Goal: Task Accomplishment & Management: Manage account settings

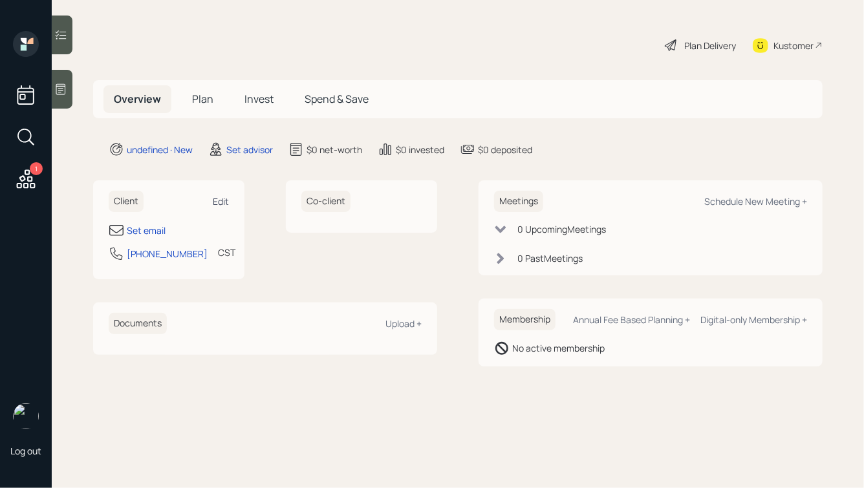
click at [224, 198] on div "Edit" at bounding box center [221, 201] width 16 height 12
select select "America/[GEOGRAPHIC_DATA]"
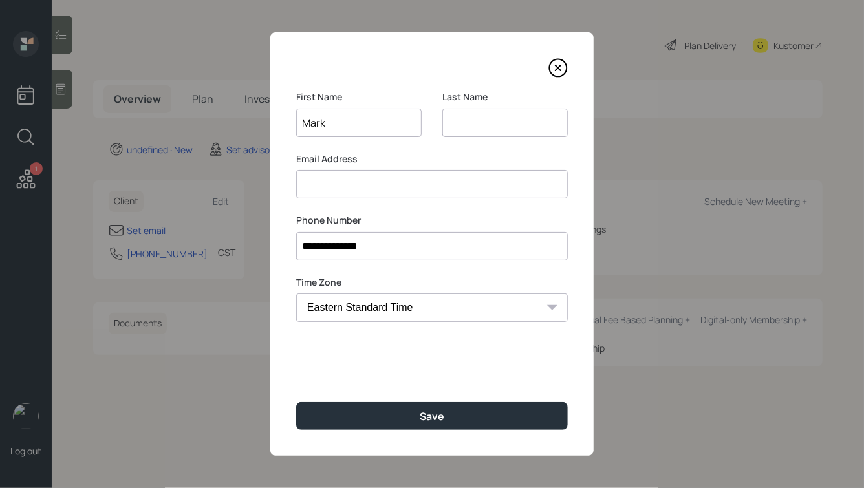
type input "Mark"
type input "[PERSON_NAME]"
click at [296, 402] on button "Save" at bounding box center [432, 416] width 272 height 28
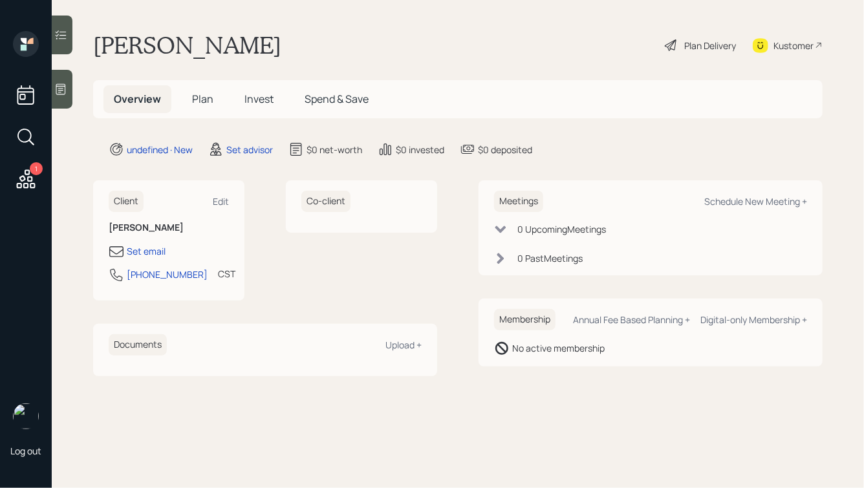
click at [61, 79] on div at bounding box center [62, 89] width 21 height 39
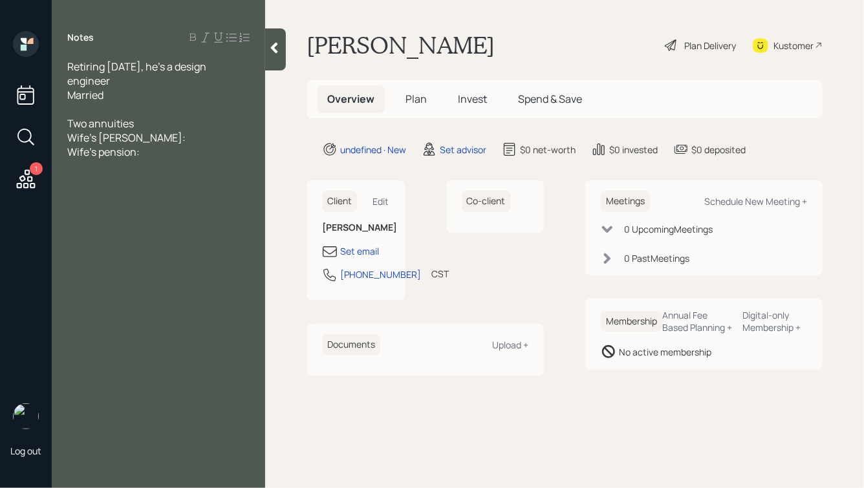
click at [140, 121] on div "Two annuities" at bounding box center [158, 123] width 182 height 14
click at [121, 80] on div "Retiring [DATE], he's a design engineer" at bounding box center [158, 74] width 182 height 28
click at [69, 96] on span "Married" at bounding box center [85, 95] width 36 height 14
click at [159, 137] on div "Two annuities" at bounding box center [158, 138] width 182 height 14
click at [100, 133] on span "Two annuities" at bounding box center [100, 138] width 67 height 14
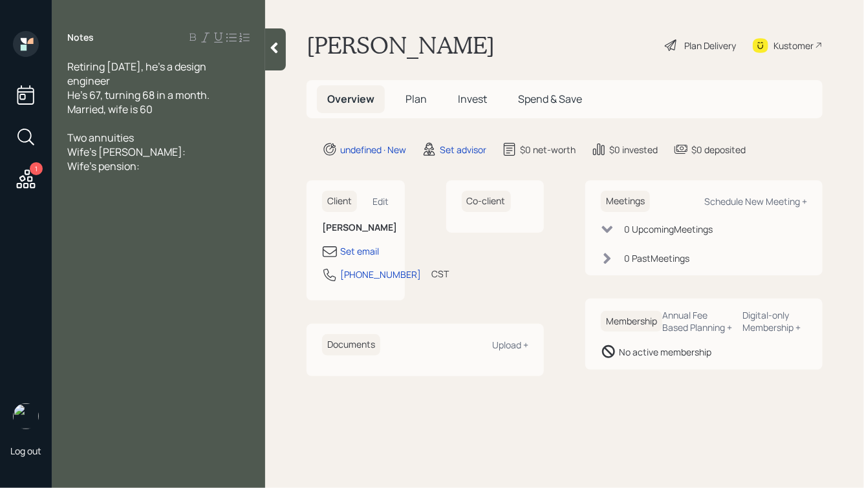
click at [148, 164] on div "Wife's pension:" at bounding box center [158, 166] width 182 height 14
click at [164, 108] on div "He's 67, turning 68 in a month. Married, wife is 60" at bounding box center [158, 102] width 182 height 28
click at [153, 166] on div "Wife's pension:" at bounding box center [158, 166] width 182 height 14
click at [120, 122] on div at bounding box center [158, 123] width 182 height 14
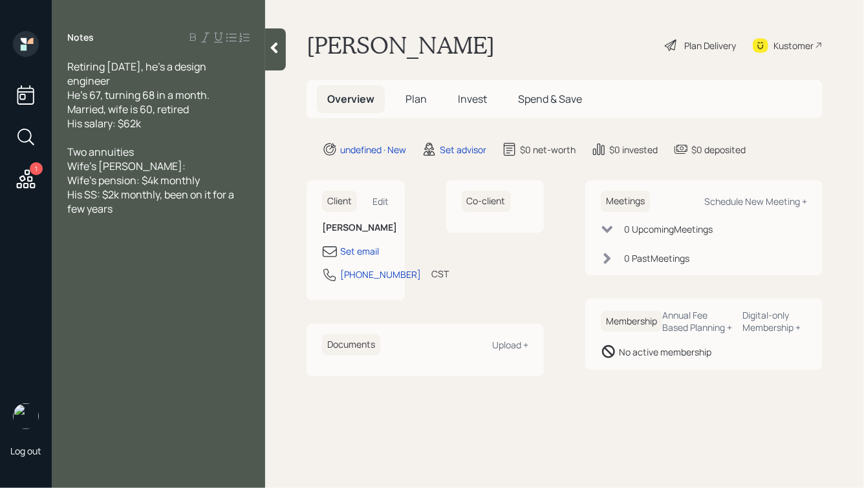
click at [148, 154] on div "Two annuities" at bounding box center [158, 152] width 182 height 14
click at [129, 168] on div "Wife's [PERSON_NAME]:" at bounding box center [158, 166] width 182 height 14
click at [111, 212] on span "His SS: $2k monthly, been on it for a few years" at bounding box center [151, 202] width 169 height 28
click at [158, 150] on div "Two annuities" at bounding box center [158, 152] width 182 height 14
drag, startPoint x: 106, startPoint y: 224, endPoint x: 88, endPoint y: 225, distance: 18.1
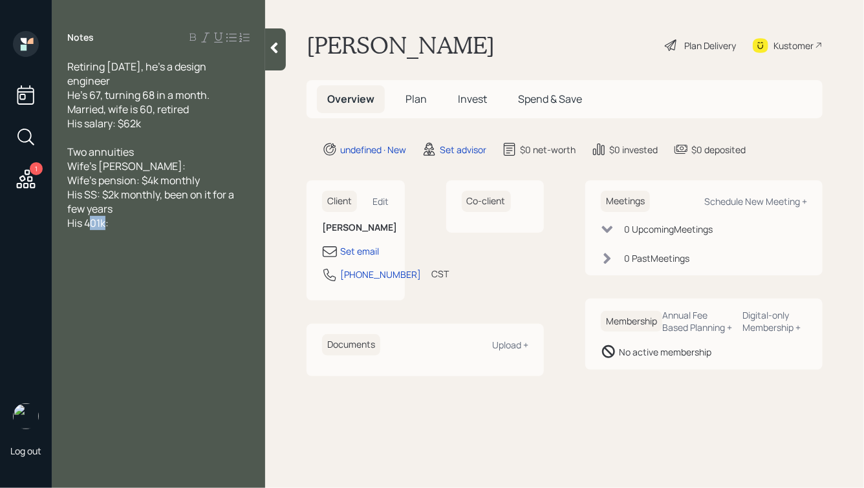
click at [88, 225] on span "His 401k:" at bounding box center [87, 223] width 41 height 14
click at [151, 153] on div "Two annuities" at bounding box center [158, 152] width 182 height 14
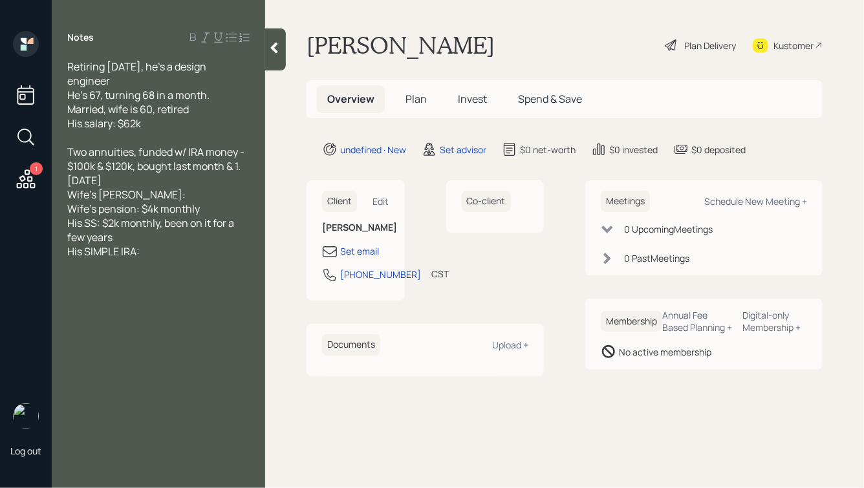
click at [153, 198] on div "Wife's [PERSON_NAME]:" at bounding box center [158, 195] width 182 height 14
click at [171, 254] on div "His SIMPLE IRA:" at bounding box center [158, 252] width 182 height 14
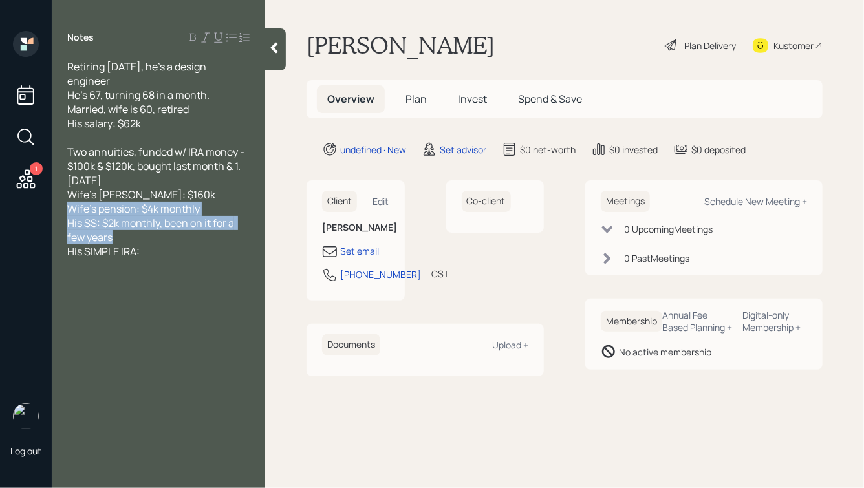
drag, startPoint x: 69, startPoint y: 210, endPoint x: 125, endPoint y: 237, distance: 62.5
click at [125, 237] on div "Retiring [DATE], he's a design engineer He's 67, turning 68 in a month. Married…" at bounding box center [158, 159] width 182 height 199
copy div "Wife's pension: $4k monthly His SS: $2k monthly, been on it for a few years"
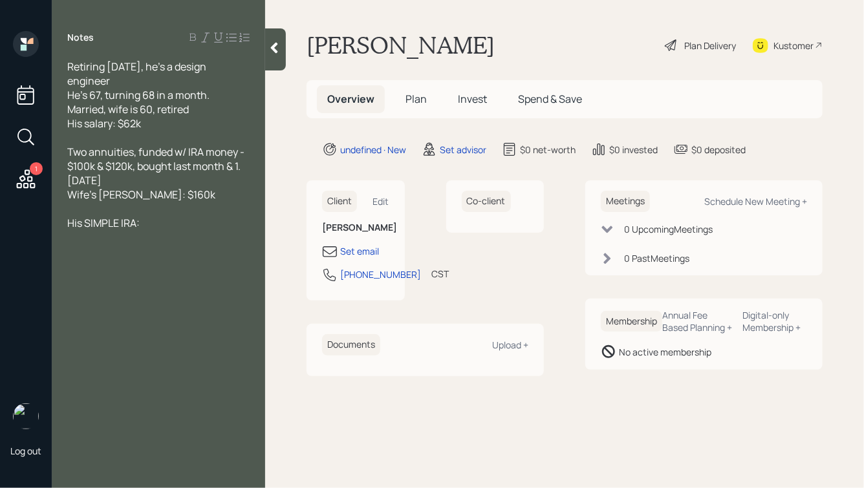
click at [150, 224] on div "His SIMPLE IRA:" at bounding box center [158, 223] width 182 height 14
click at [107, 205] on div at bounding box center [158, 209] width 182 height 14
click at [187, 215] on div "His SIMPLE IRA: $28k" at bounding box center [158, 209] width 182 height 14
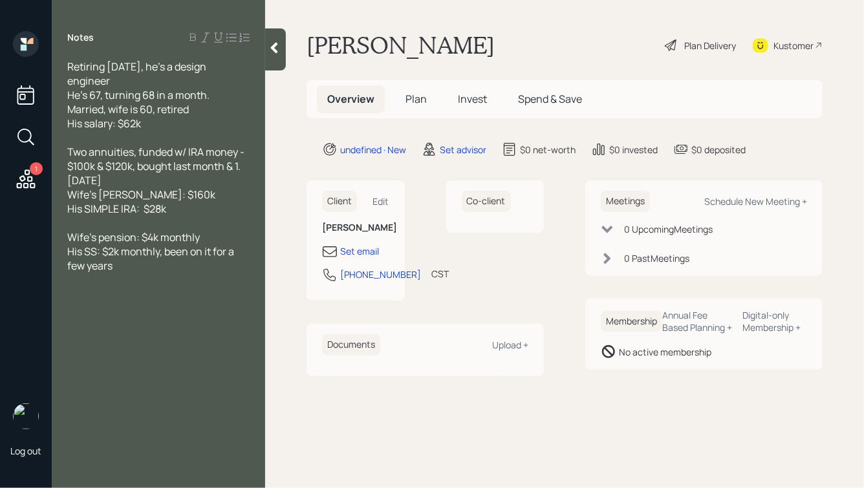
drag, startPoint x: 190, startPoint y: 213, endPoint x: 32, endPoint y: 135, distance: 176.8
click at [32, 135] on div "1 Log out Notes Retiring [DATE], he's a design engineer He's 67, turning 68 in …" at bounding box center [432, 244] width 864 height 488
click at [172, 167] on span "Two annuities, funded w/ IRA money - $100k & $120k, bought last month & 1.[DATE]" at bounding box center [156, 166] width 179 height 43
click at [126, 269] on div "His SS: $2k monthly, been on it for a few years" at bounding box center [158, 259] width 182 height 28
click at [111, 300] on div "Home:" at bounding box center [158, 294] width 182 height 14
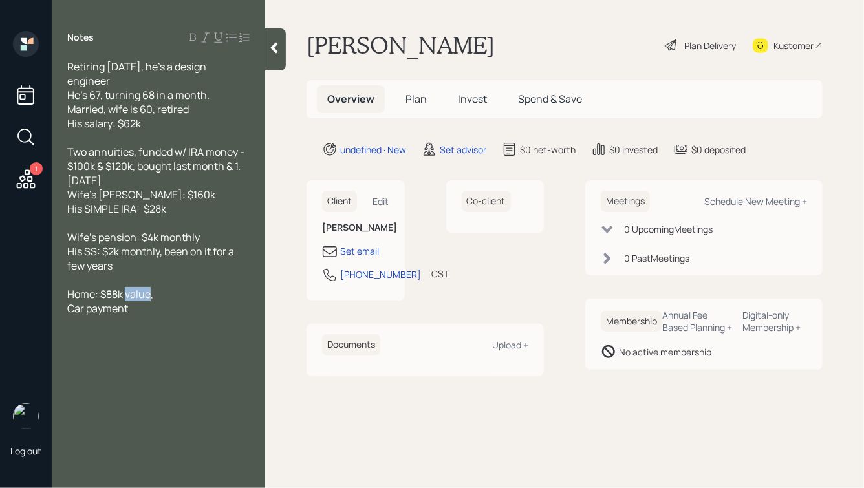
drag, startPoint x: 151, startPoint y: 296, endPoint x: 126, endPoint y: 300, distance: 25.4
click at [126, 300] on span "Home: $88k value," at bounding box center [110, 294] width 86 height 14
click at [100, 298] on span "Home: $88k left of mortgage," at bounding box center [135, 294] width 136 height 14
click at [127, 310] on div "Home: $350k value, $88k left of mortgage," at bounding box center [158, 301] width 182 height 28
drag, startPoint x: 114, startPoint y: 311, endPoint x: 207, endPoint y: 300, distance: 93.9
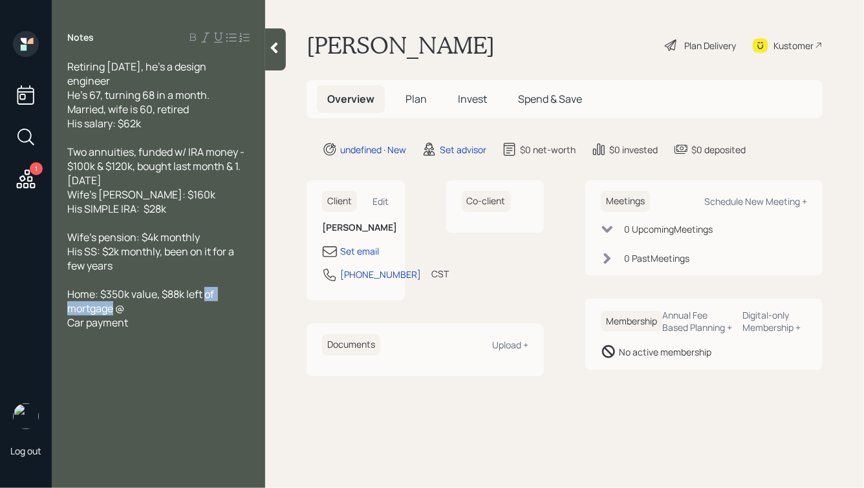
click at [207, 300] on span "Home: $350k value, $88k left of mortgage @" at bounding box center [141, 301] width 149 height 28
click at [224, 298] on div "Home: $350k value, $88k left @" at bounding box center [158, 294] width 182 height 14
click at [275, 58] on div at bounding box center [275, 49] width 21 height 42
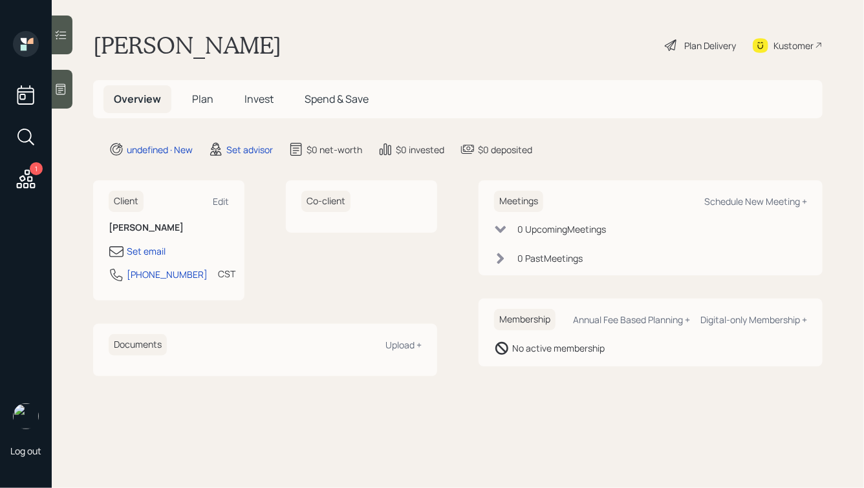
click at [63, 91] on icon at bounding box center [60, 89] width 13 height 13
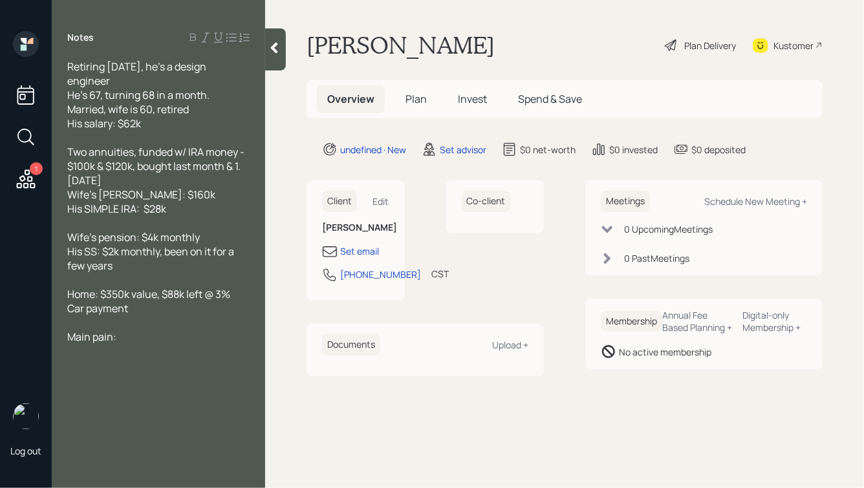
click at [171, 195] on div "Two annuities, funded w/ IRA money - $100k & $120k, bought last month & 1.[DATE…" at bounding box center [158, 180] width 182 height 71
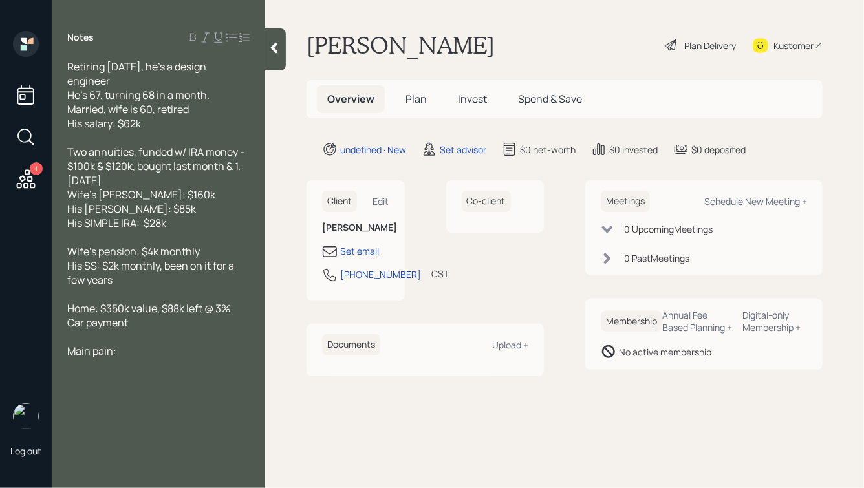
click at [146, 356] on div "Main pain:" at bounding box center [158, 351] width 182 height 14
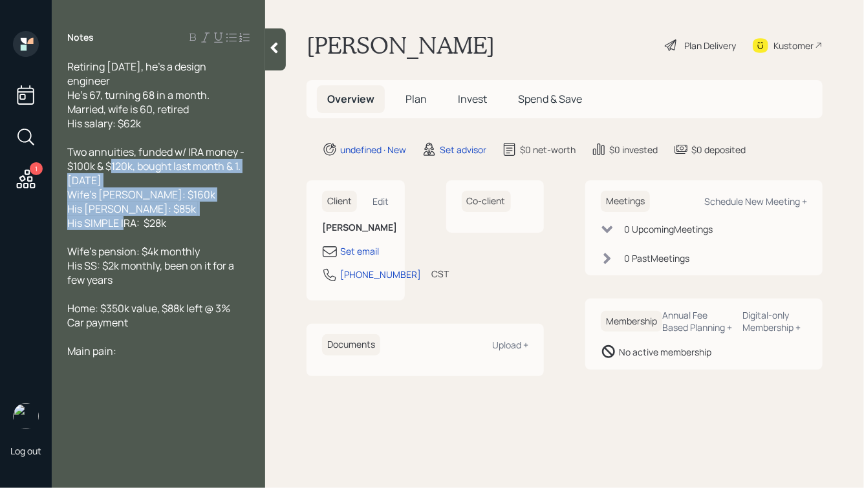
drag, startPoint x: 196, startPoint y: 225, endPoint x: 77, endPoint y: 134, distance: 150.0
click at [85, 139] on div "Retiring [DATE], he's a design engineer He's 67, turning 68 in a month. Married…" at bounding box center [158, 209] width 182 height 299
click at [163, 202] on div "Two annuities, funded w/ IRA money - $100k & $120k, bought last month & 1.[DATE…" at bounding box center [158, 173] width 182 height 57
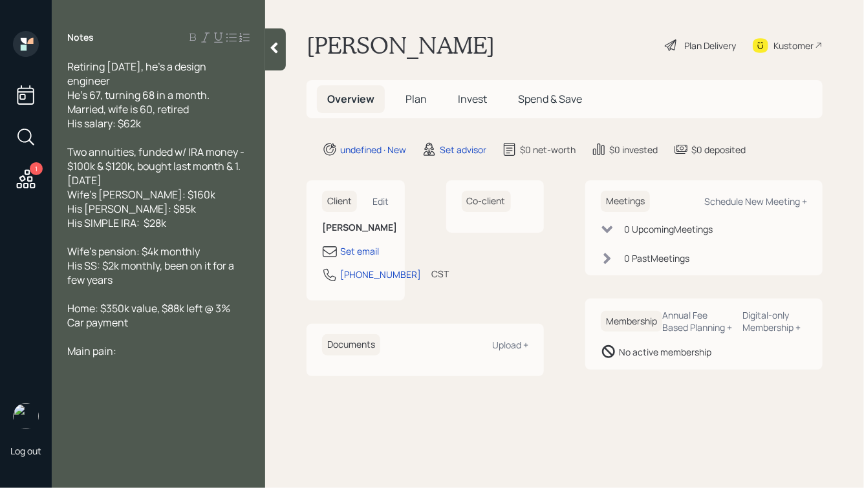
drag, startPoint x: 157, startPoint y: 122, endPoint x: 96, endPoint y: 76, distance: 75.7
click at [97, 76] on div "Retiring [DATE], he's a design engineer He's 67, turning 68 in a month. Married…" at bounding box center [158, 95] width 182 height 71
click at [164, 106] on span "Retiring [DATE], he's a design engineer He's 67, turning 68 in a month. Married…" at bounding box center [139, 95] width 144 height 71
drag, startPoint x: 155, startPoint y: 122, endPoint x: 94, endPoint y: 62, distance: 84.6
click at [96, 63] on div "Retiring [DATE], he's a design engineer He's 67, turning 68 in a month. Married…" at bounding box center [158, 95] width 182 height 71
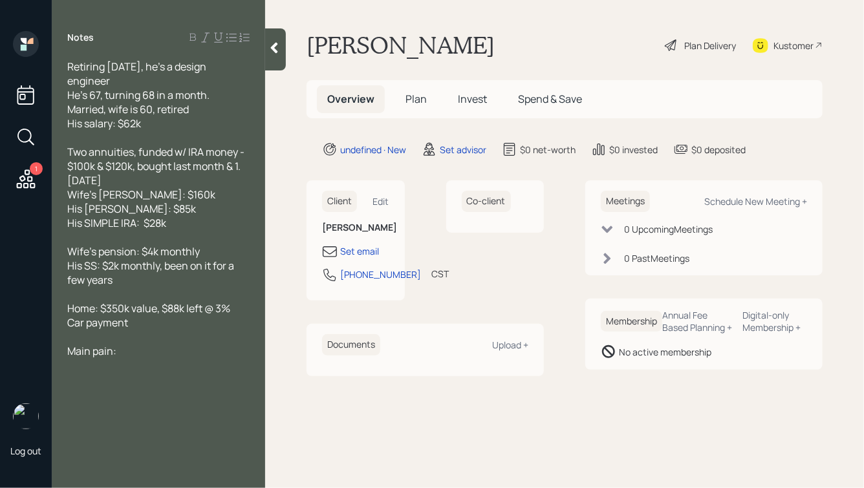
click at [173, 98] on span "Retiring [DATE], he's a design engineer He's 67, turning 68 in a month. Married…" at bounding box center [139, 95] width 144 height 71
click at [275, 49] on icon at bounding box center [274, 48] width 7 height 11
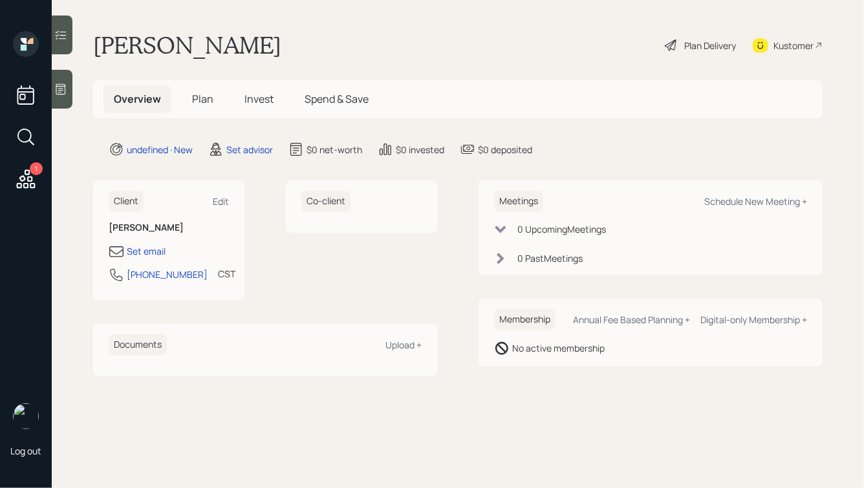
drag, startPoint x: 290, startPoint y: 49, endPoint x: 128, endPoint y: 47, distance: 162.4
click at [132, 47] on div "[PERSON_NAME] Plan Delivery Kustomer" at bounding box center [458, 45] width 730 height 28
click at [128, 47] on h1 "[PERSON_NAME]" at bounding box center [187, 45] width 188 height 28
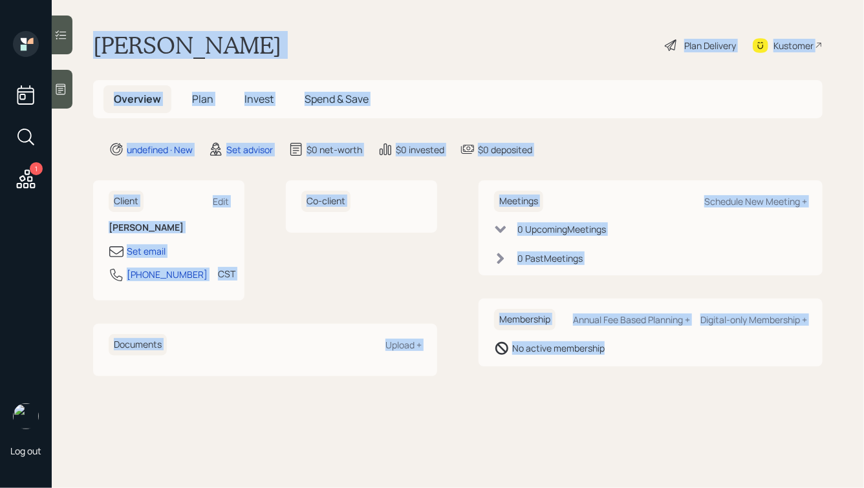
drag, startPoint x: 99, startPoint y: 41, endPoint x: 584, endPoint y: 375, distance: 588.1
click at [584, 375] on main "[PERSON_NAME] Plan Delivery Kustomer Overview Plan Invest Spend & Save undefine…" at bounding box center [458, 244] width 813 height 488
click at [584, 375] on div "Meetings Schedule New Meeting + 0 Upcoming Meeting s 0 Past Meeting s Membershi…" at bounding box center [651, 278] width 344 height 195
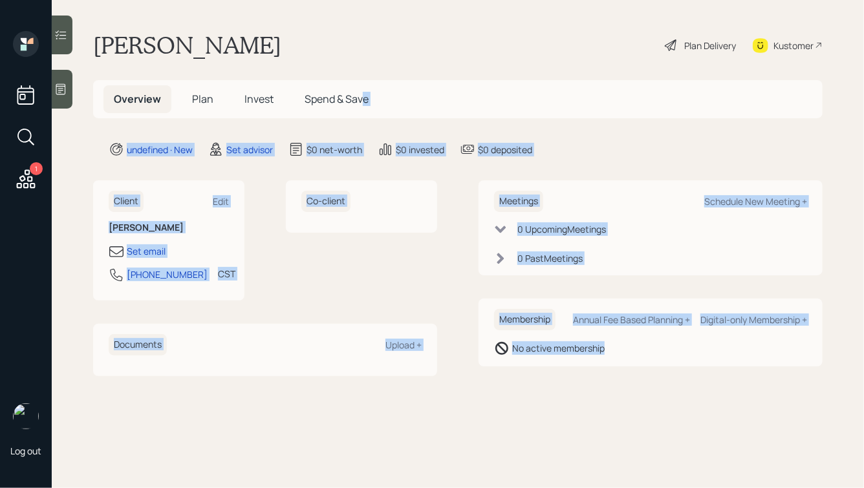
drag, startPoint x: 635, startPoint y: 374, endPoint x: 360, endPoint y: 96, distance: 391.1
click at [360, 96] on main "[PERSON_NAME] Plan Delivery Kustomer Overview Plan Invest Spend & Save undefine…" at bounding box center [458, 244] width 813 height 488
click at [465, 162] on main "[PERSON_NAME] Plan Delivery Kustomer Overview Plan Invest Spend & Save undefine…" at bounding box center [458, 244] width 813 height 488
drag, startPoint x: 554, startPoint y: 156, endPoint x: 334, endPoint y: 12, distance: 263.1
click at [334, 12] on main "[PERSON_NAME] Plan Delivery Kustomer Overview Plan Invest Spend & Save undefine…" at bounding box center [458, 244] width 813 height 488
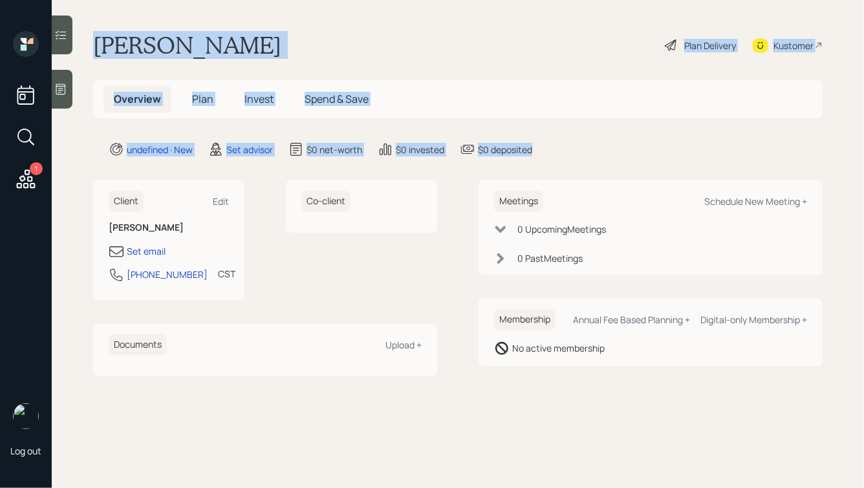
click at [331, 9] on main "[PERSON_NAME] Plan Delivery Kustomer Overview Plan Invest Spend & Save undefine…" at bounding box center [458, 244] width 813 height 488
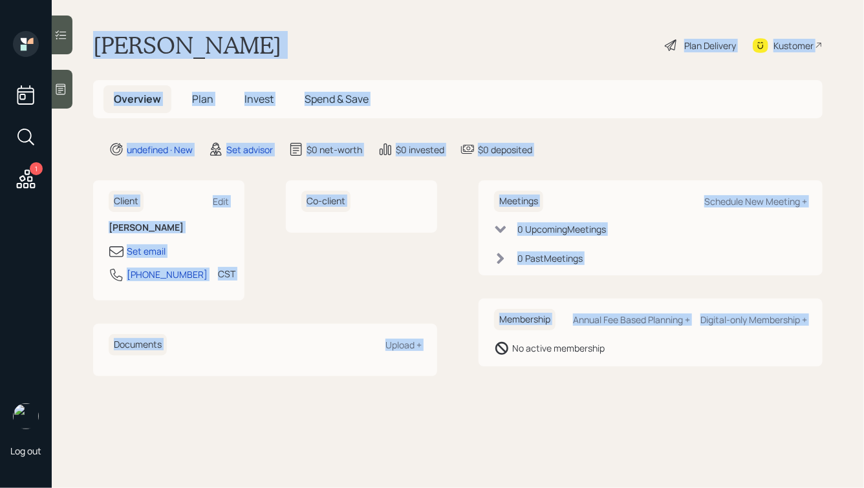
drag, startPoint x: 85, startPoint y: 24, endPoint x: 505, endPoint y: 392, distance: 557.9
click at [505, 394] on main "[PERSON_NAME] Plan Delivery Kustomer Overview Plan Invest Spend & Save undefine…" at bounding box center [458, 244] width 813 height 488
click at [505, 390] on main "[PERSON_NAME] Plan Delivery Kustomer Overview Plan Invest Spend & Save undefine…" at bounding box center [458, 244] width 813 height 488
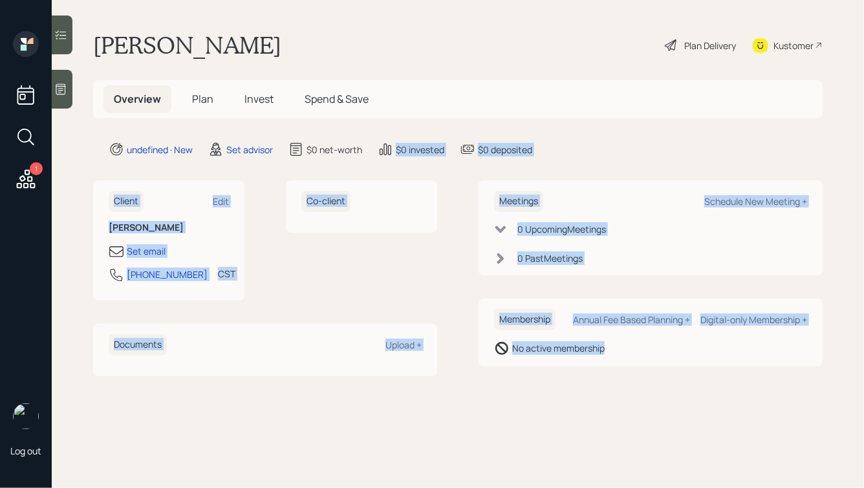
drag, startPoint x: 644, startPoint y: 379, endPoint x: 430, endPoint y: 126, distance: 331.5
click at [430, 126] on main "[PERSON_NAME] Plan Delivery Kustomer Overview Plan Invest Spend & Save undefine…" at bounding box center [458, 244] width 813 height 488
click at [505, 150] on div "$0 deposited" at bounding box center [505, 150] width 54 height 14
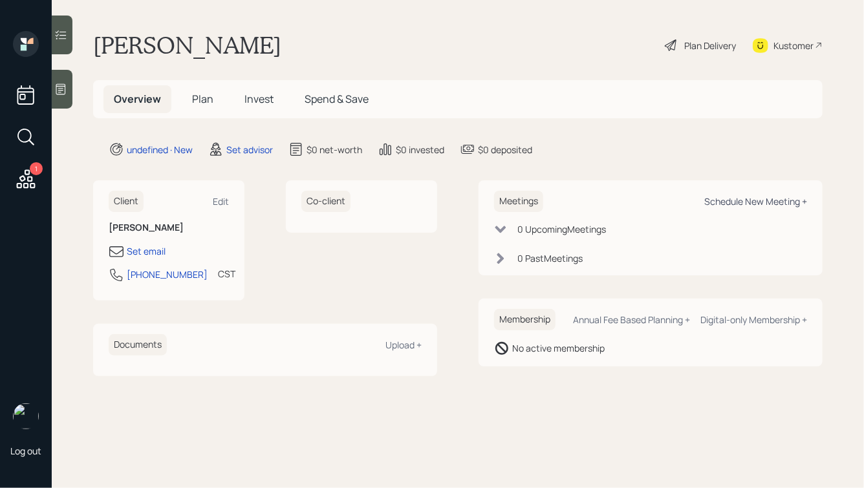
click at [740, 204] on div "Schedule New Meeting +" at bounding box center [756, 201] width 103 height 12
select select "round-[PERSON_NAME]"
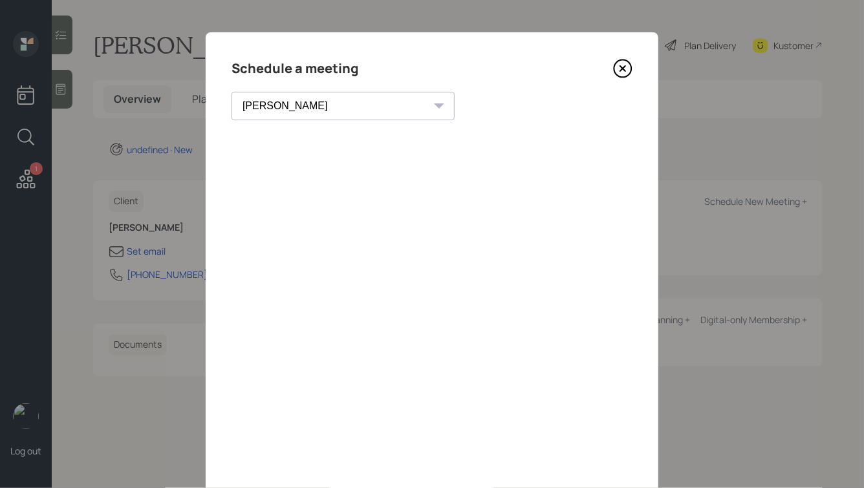
click at [628, 65] on icon at bounding box center [622, 68] width 19 height 19
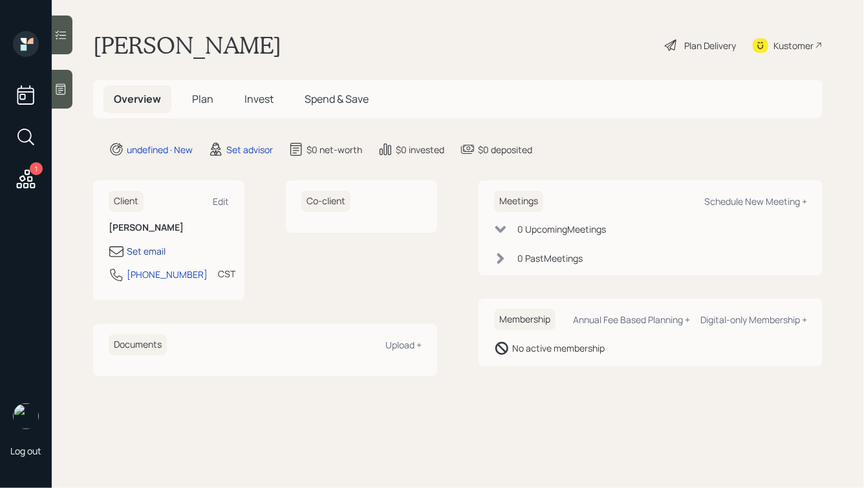
click at [143, 250] on div "Set email" at bounding box center [146, 252] width 39 height 14
select select "America/[GEOGRAPHIC_DATA]"
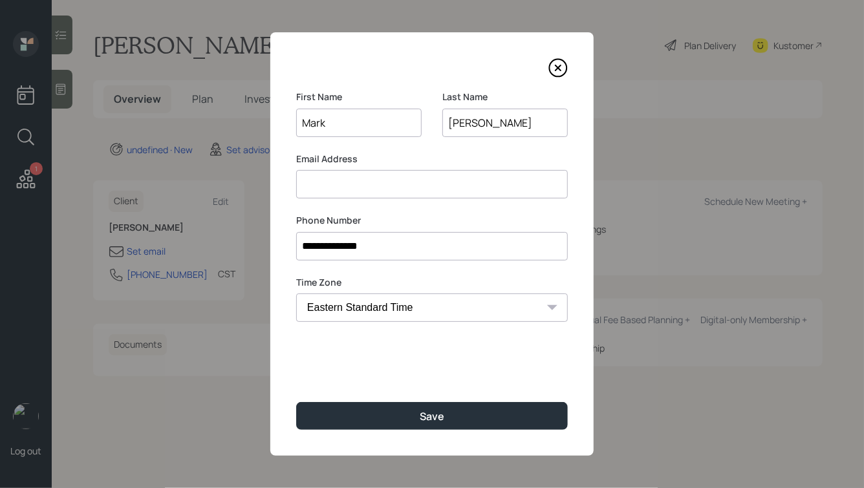
click at [355, 182] on input at bounding box center [432, 184] width 272 height 28
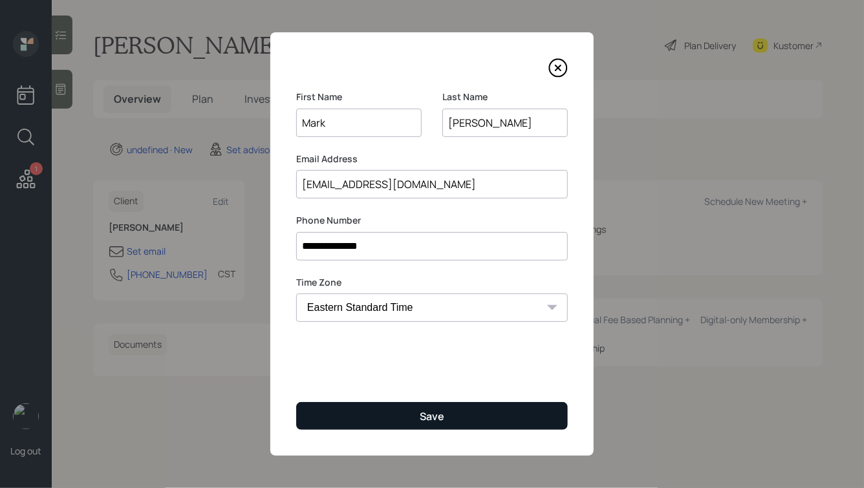
type input "[EMAIL_ADDRESS][DOMAIN_NAME]"
drag, startPoint x: 426, startPoint y: 407, endPoint x: 428, endPoint y: 414, distance: 7.2
click at [428, 414] on button "Save" at bounding box center [432, 416] width 272 height 28
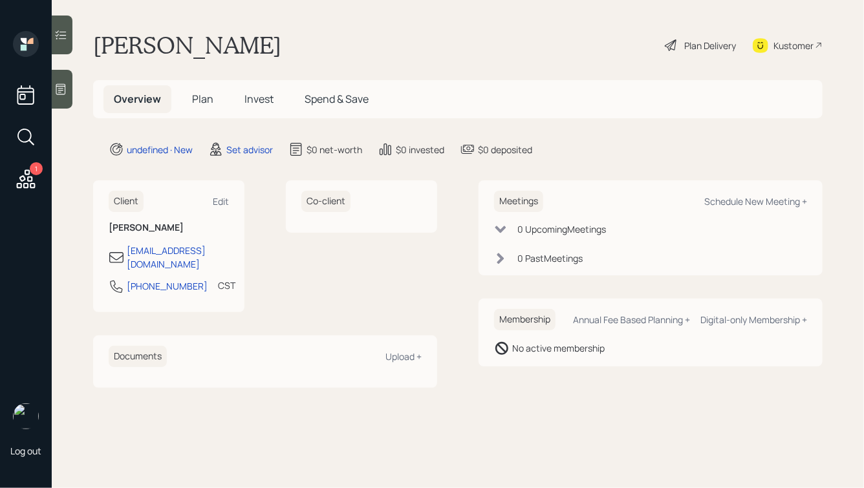
click at [279, 257] on div "Client Edit [PERSON_NAME] [EMAIL_ADDRESS][DOMAIN_NAME] [PHONE_NUMBER] CST Curre…" at bounding box center [265, 247] width 344 height 132
click at [734, 202] on div "Schedule New Meeting +" at bounding box center [756, 201] width 103 height 12
select select "round-[PERSON_NAME]"
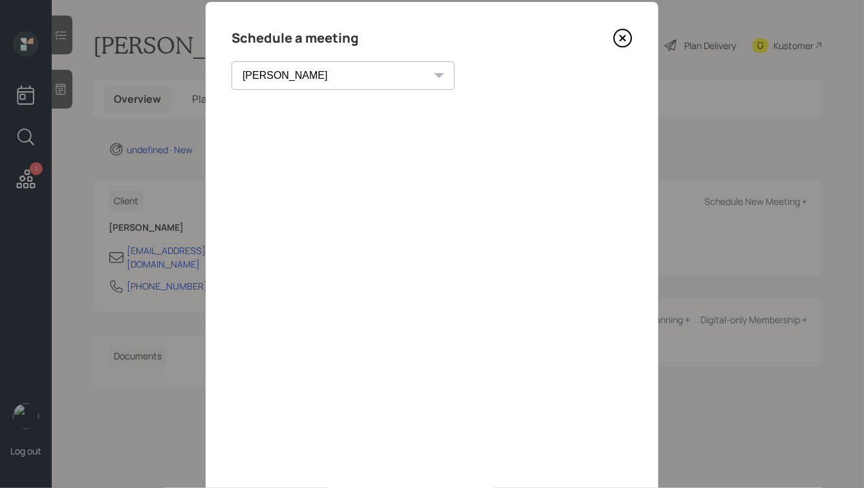
scroll to position [32, 0]
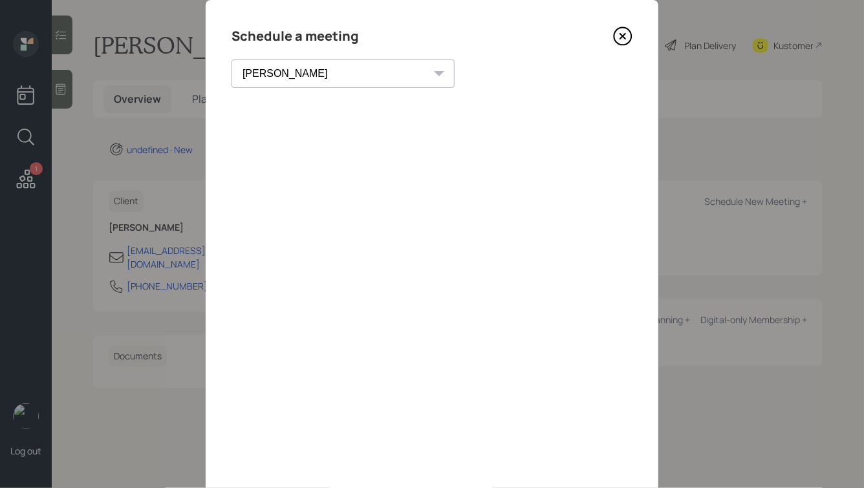
click at [621, 38] on icon at bounding box center [622, 36] width 5 height 5
